Goal: Find specific page/section: Find specific page/section

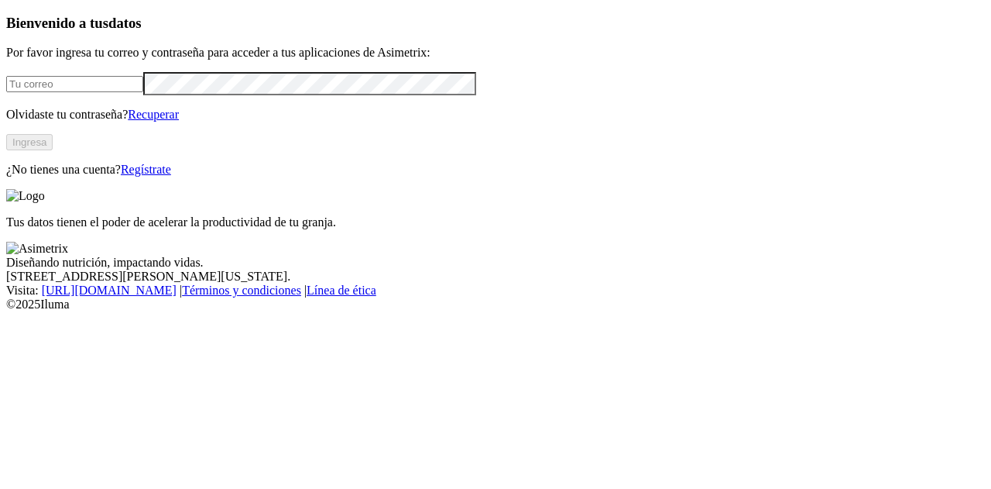
type input "[PERSON_NAME][EMAIL_ADDRESS][PERSON_NAME][DOMAIN_NAME]"
click at [53, 150] on button "Ingresa" at bounding box center [29, 142] width 46 height 16
